Goal: Navigation & Orientation: Find specific page/section

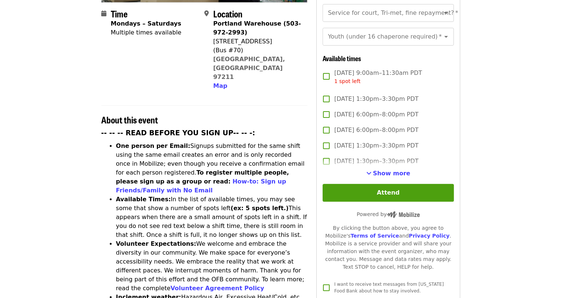
scroll to position [259, 0]
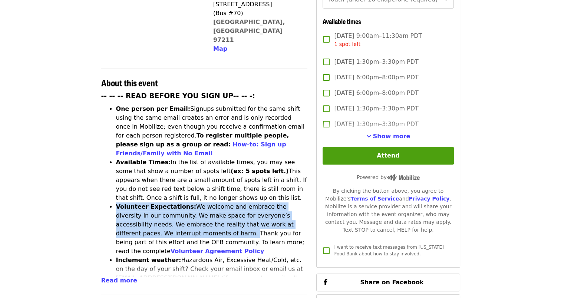
drag, startPoint x: 117, startPoint y: 157, endPoint x: 165, endPoint y: 187, distance: 56.1
click at [165, 202] on li "Volunteer Expectations: We welcome and embrace the diversity in our community. …" at bounding box center [212, 228] width 192 height 53
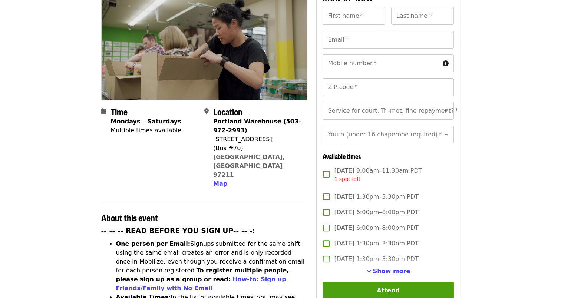
scroll to position [148, 0]
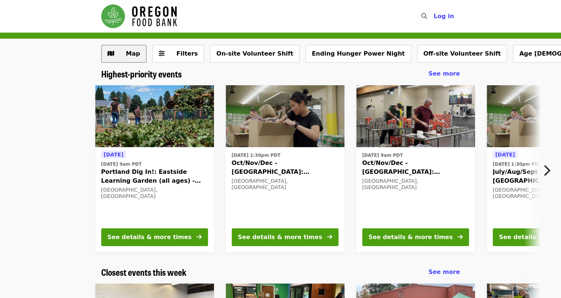
click at [126, 55] on span "Map" at bounding box center [133, 53] width 14 height 7
